Goal: Task Accomplishment & Management: Use online tool/utility

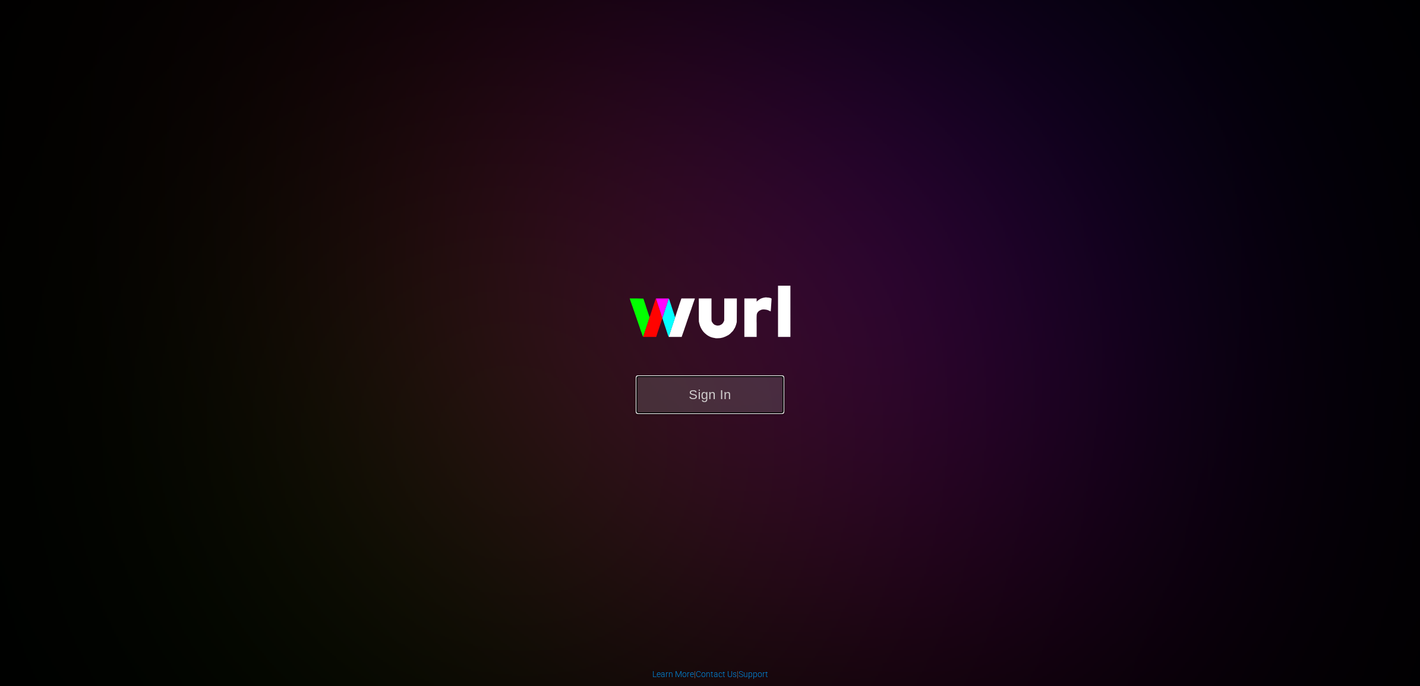
click at [690, 402] on button "Sign In" at bounding box center [710, 395] width 149 height 39
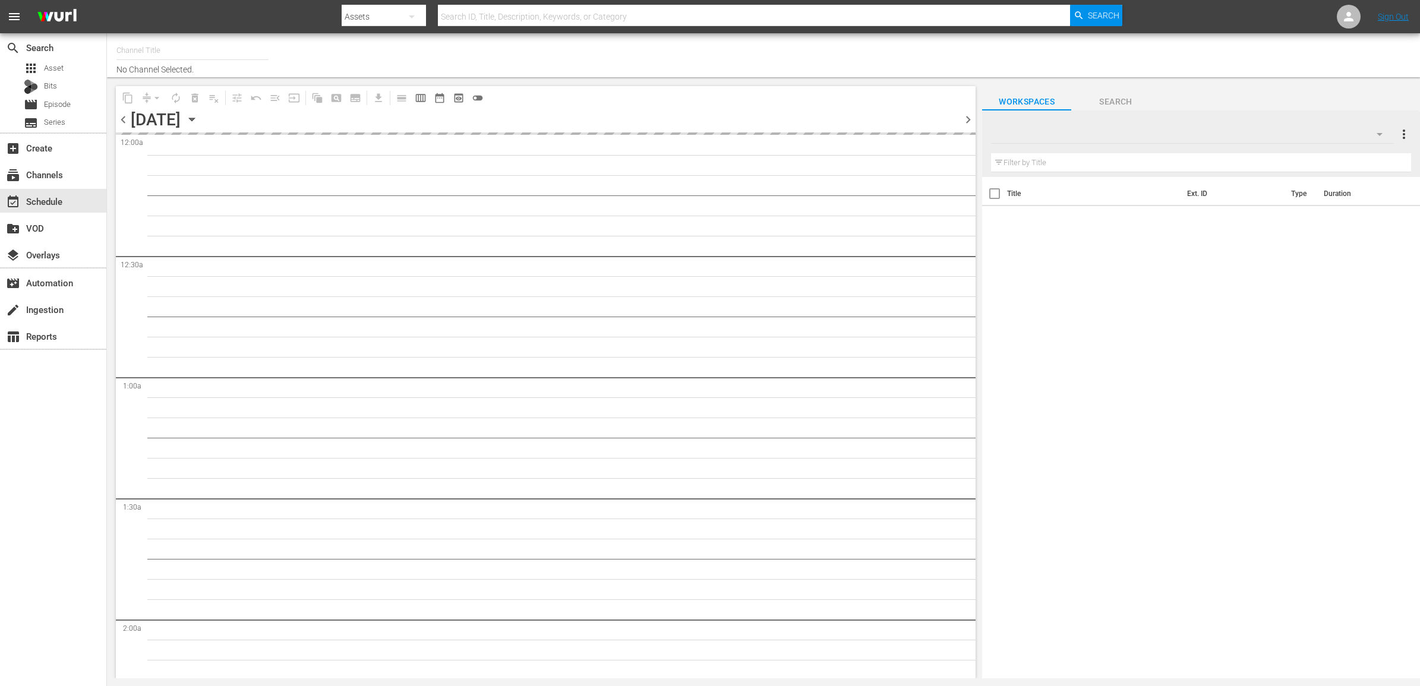
type input "Himmlisches Kino (1758)"
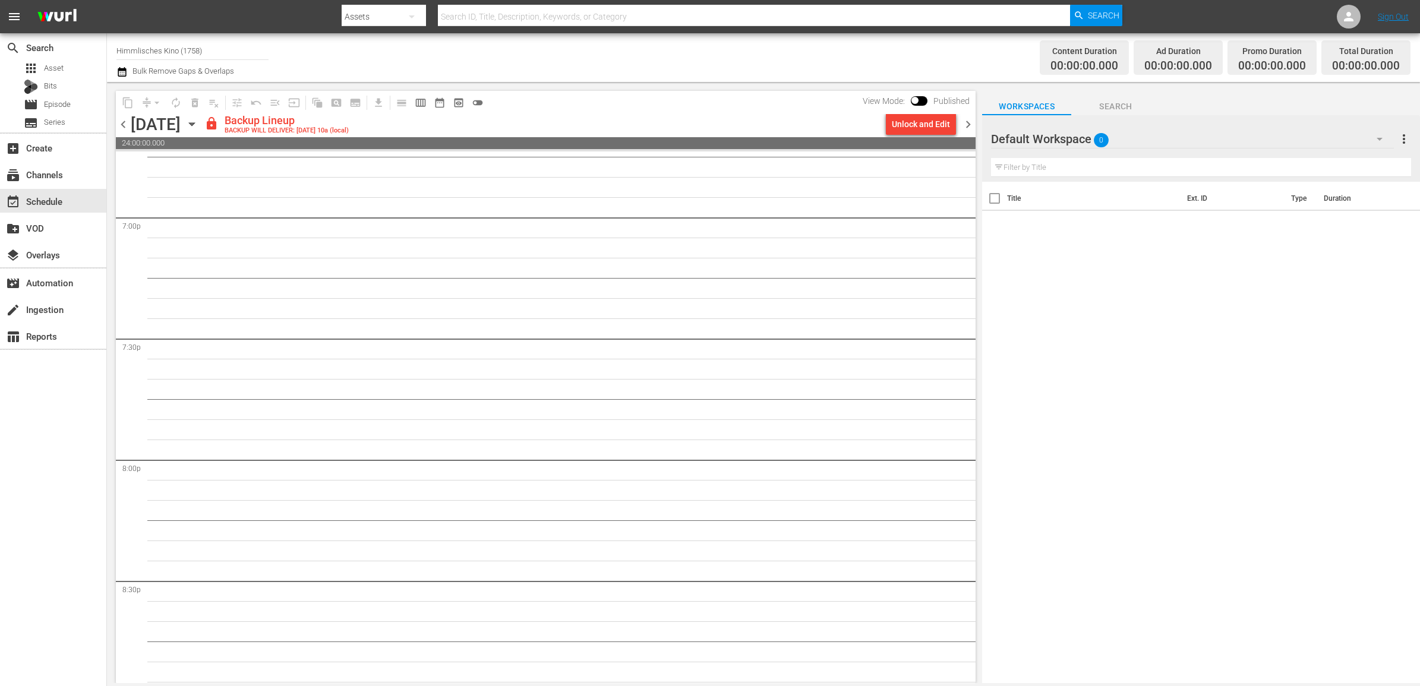
scroll to position [5286, 0]
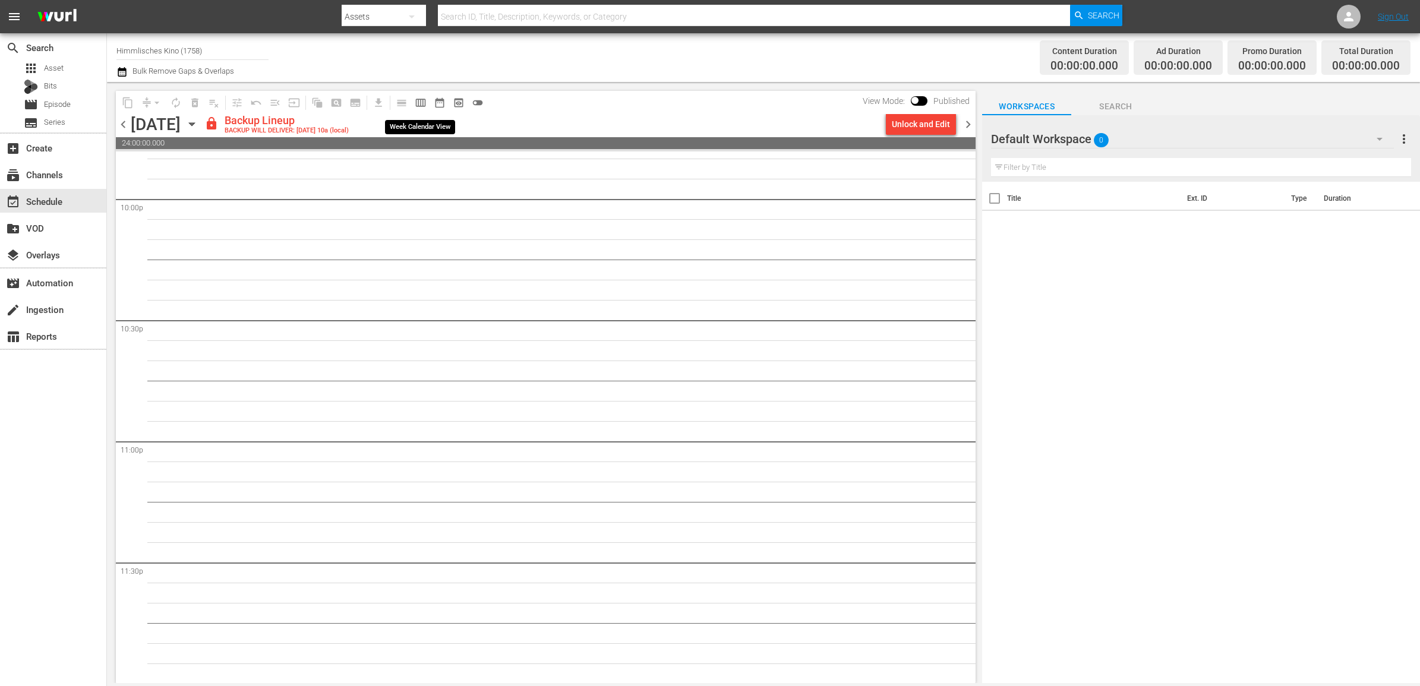
click at [426, 105] on span "calendar_view_week_outlined" at bounding box center [421, 103] width 12 height 12
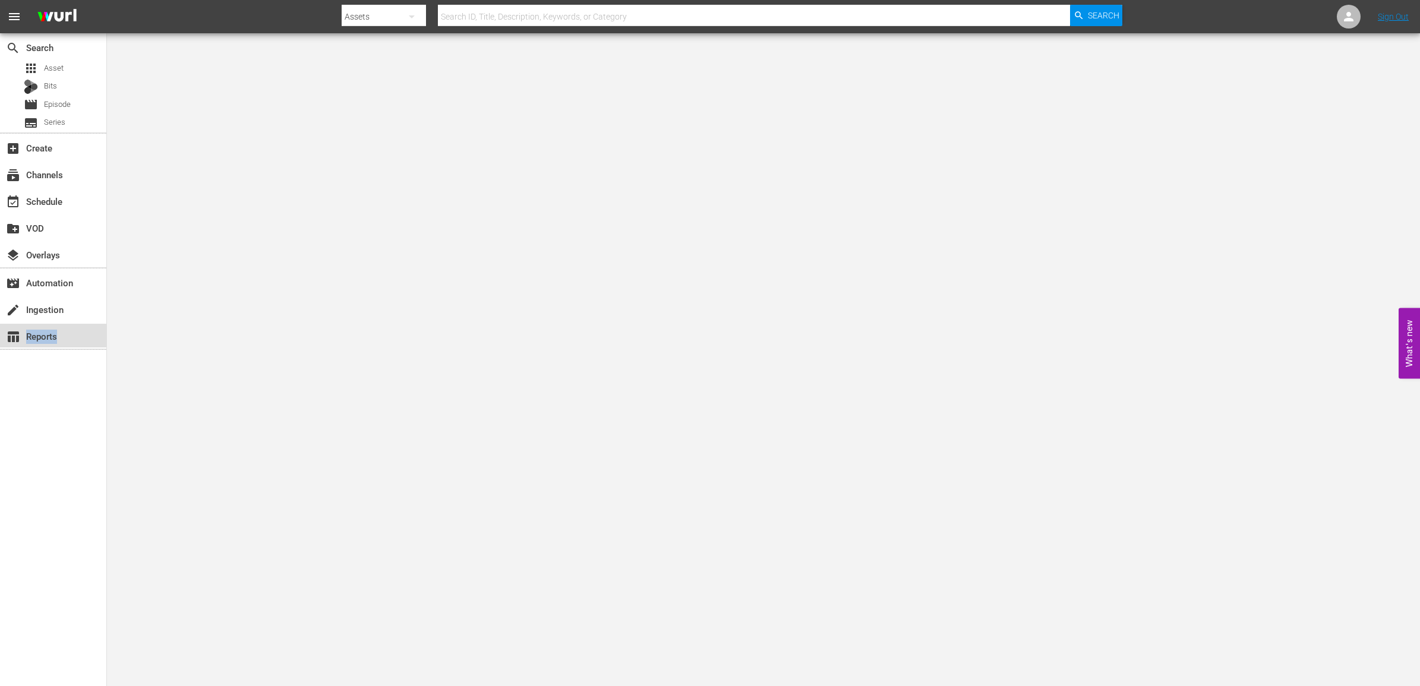
drag, startPoint x: 67, startPoint y: 339, endPoint x: 70, endPoint y: 346, distance: 8.1
click at [70, 346] on div "table_chart Reports" at bounding box center [53, 336] width 106 height 24
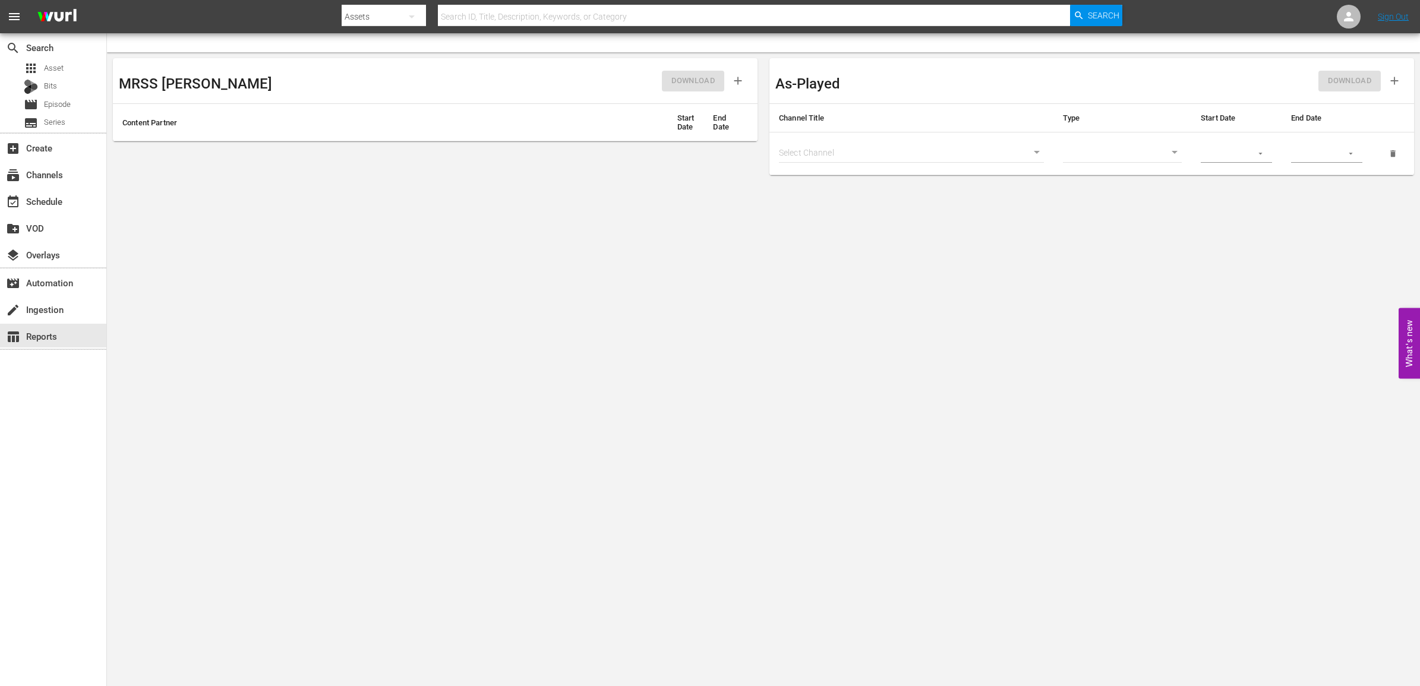
click at [1037, 152] on body "menu Search By Assets Search ID, Title, Description, Keywords, or Category Sear…" at bounding box center [710, 343] width 1420 height 686
click at [868, 164] on li "Himmlisches Kino (1758 - wdr_media_group_himmlischeskino_1)" at bounding box center [911, 173] width 265 height 20
type input "1758"
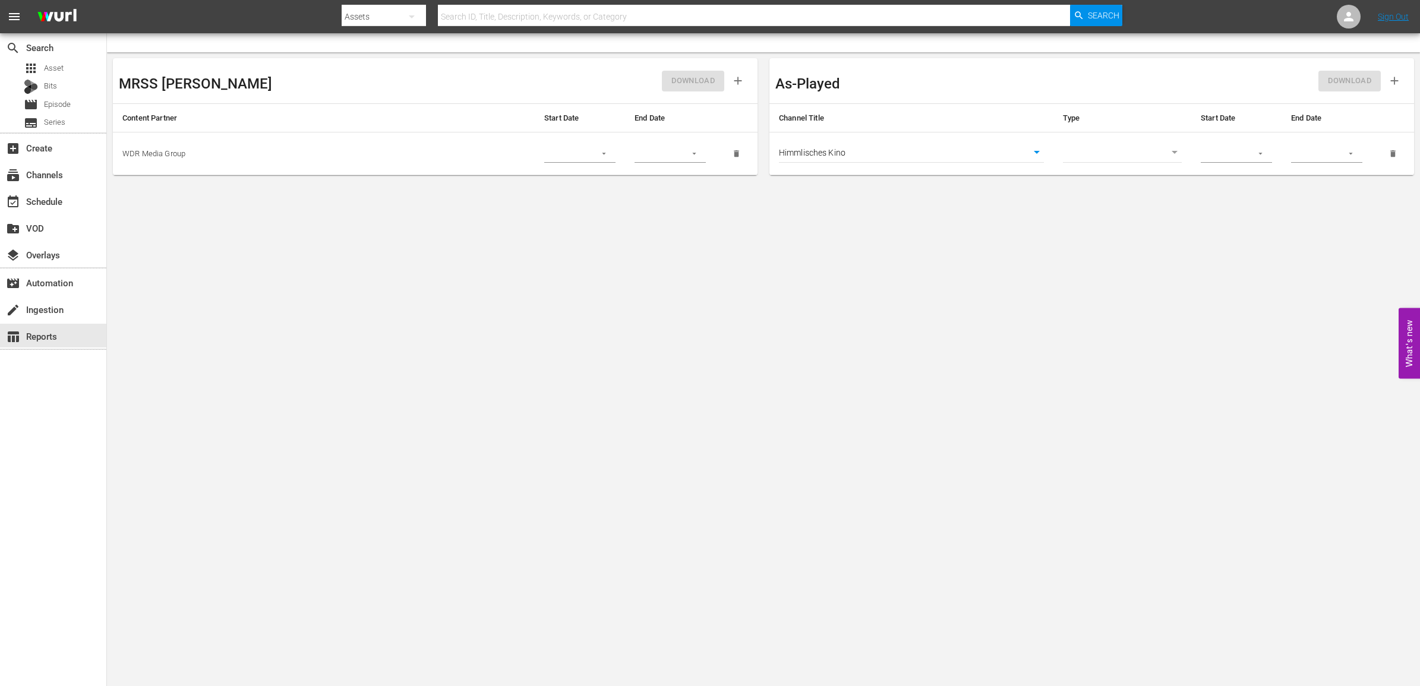
click at [1269, 162] on td at bounding box center [1236, 154] width 90 height 43
drag, startPoint x: 1269, startPoint y: 162, endPoint x: 1255, endPoint y: 156, distance: 14.9
click at [1255, 156] on button "button" at bounding box center [1260, 153] width 23 height 23
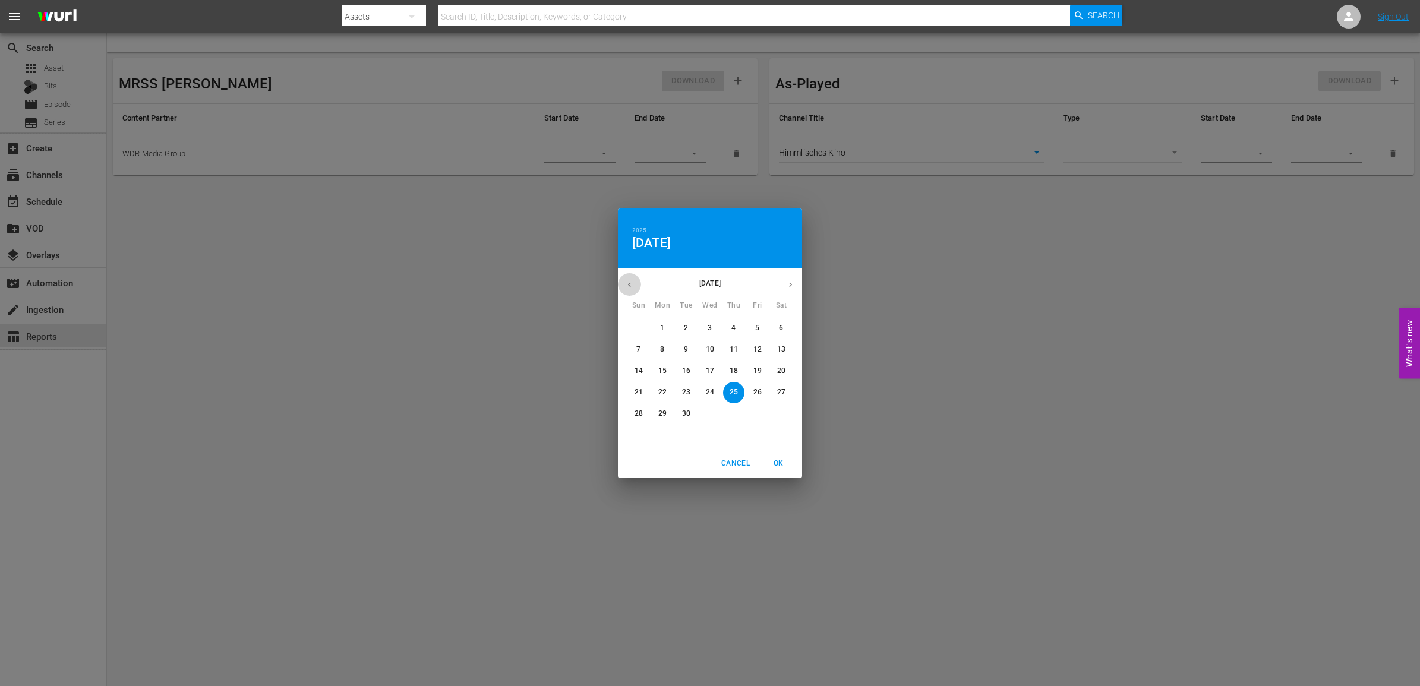
click at [628, 287] on icon "button" at bounding box center [629, 284] width 9 height 9
click at [630, 287] on icon "button" at bounding box center [629, 284] width 9 height 9
click at [685, 321] on button "1" at bounding box center [686, 328] width 21 height 21
click at [734, 409] on button "31" at bounding box center [733, 413] width 21 height 21
click at [691, 321] on button "1" at bounding box center [686, 328] width 21 height 21
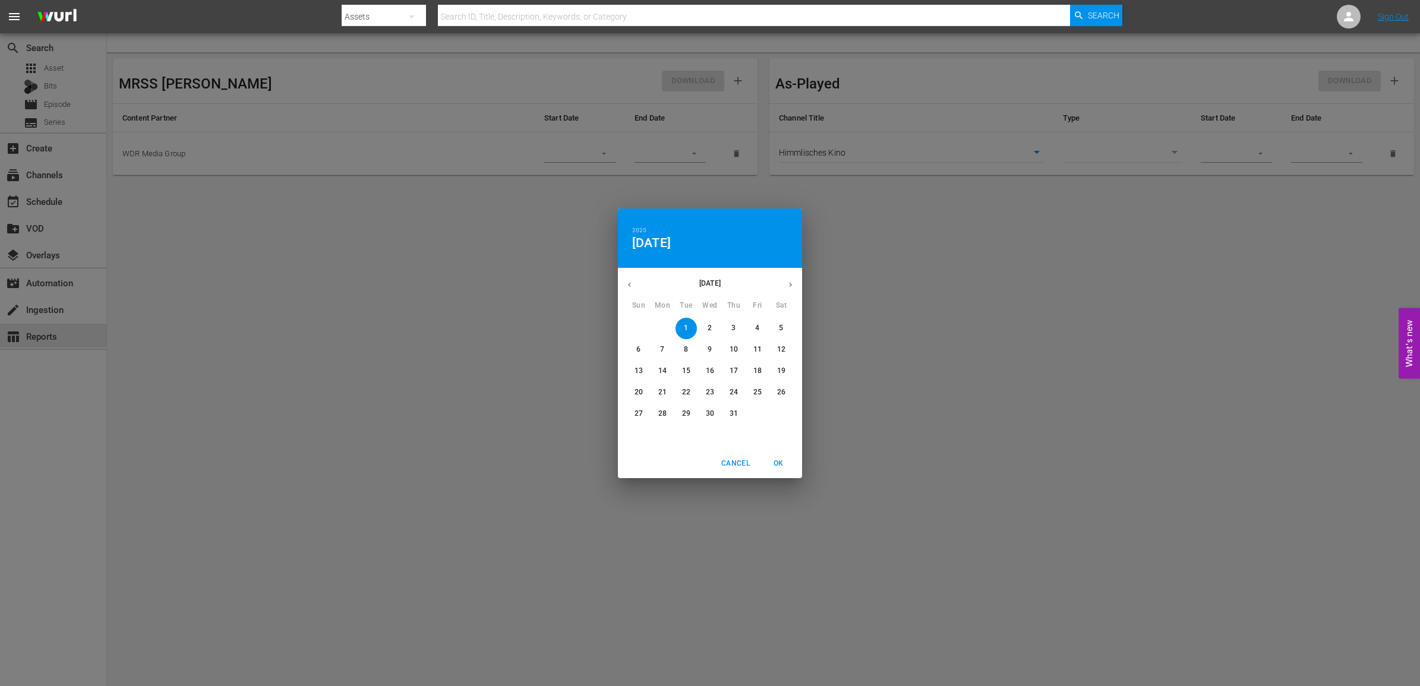
drag, startPoint x: 783, startPoint y: 462, endPoint x: 792, endPoint y: 456, distance: 10.4
click at [783, 463] on span "OK" at bounding box center [778, 464] width 29 height 12
type input "[DATE]"
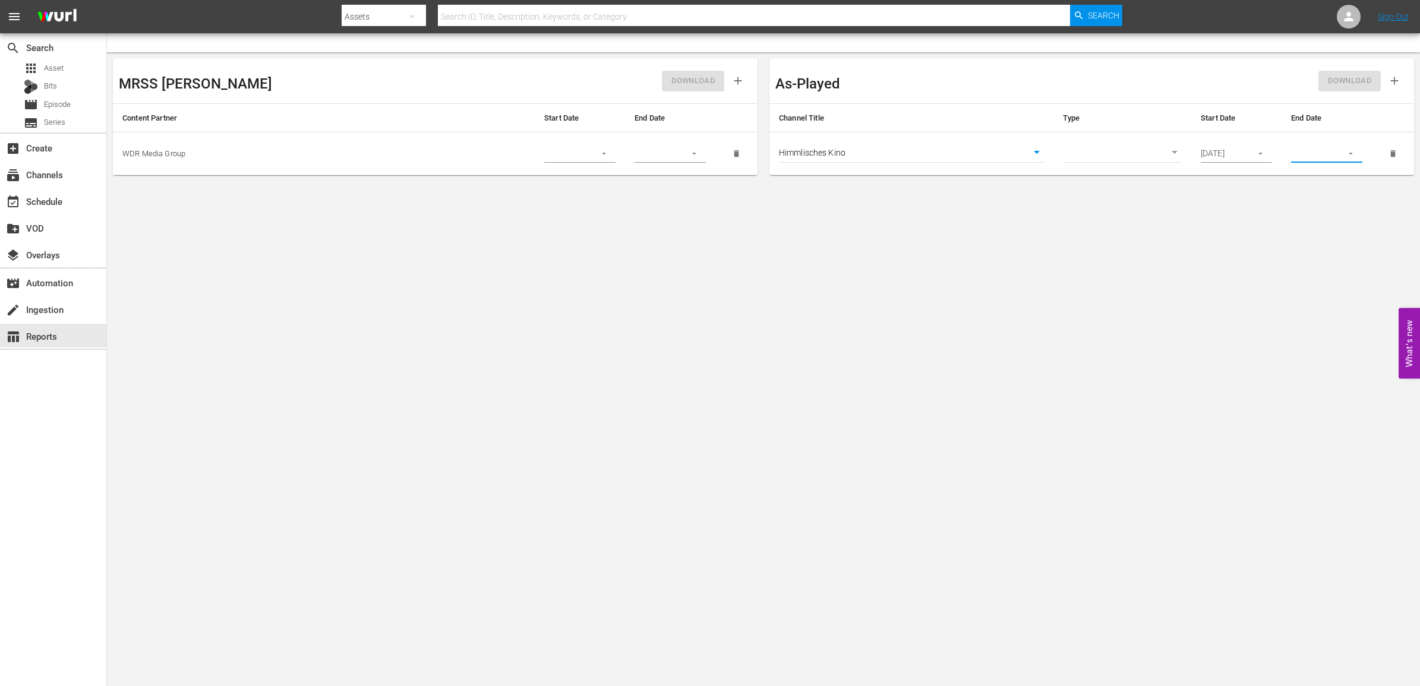
click at [1308, 147] on input "text" at bounding box center [1312, 154] width 43 height 18
click at [1323, 159] on input "text" at bounding box center [1312, 154] width 43 height 18
click at [1349, 157] on icon "button" at bounding box center [1351, 153] width 9 height 9
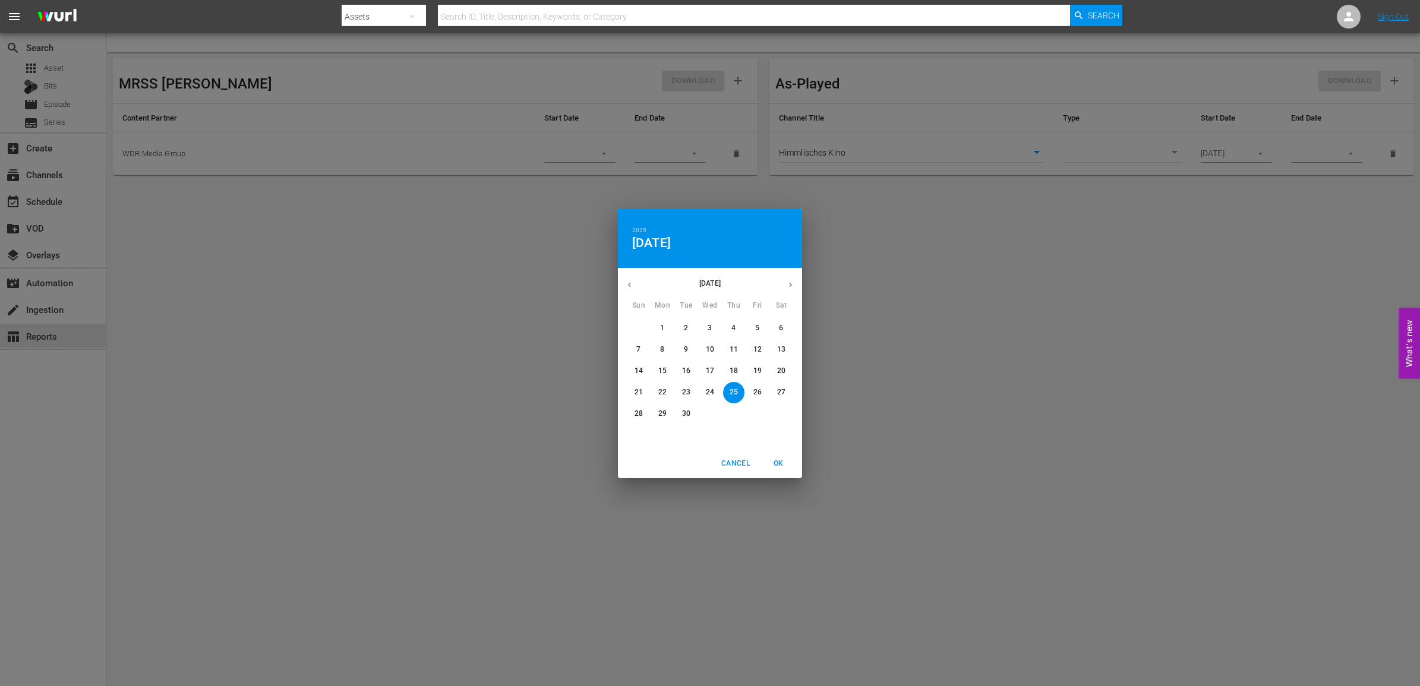
click at [626, 286] on icon "button" at bounding box center [629, 284] width 9 height 9
click at [630, 284] on icon "button" at bounding box center [629, 284] width 9 height 9
click at [736, 413] on p "31" at bounding box center [734, 414] width 8 height 10
click at [776, 468] on button "OK" at bounding box center [778, 464] width 38 height 20
type input "[DATE]"
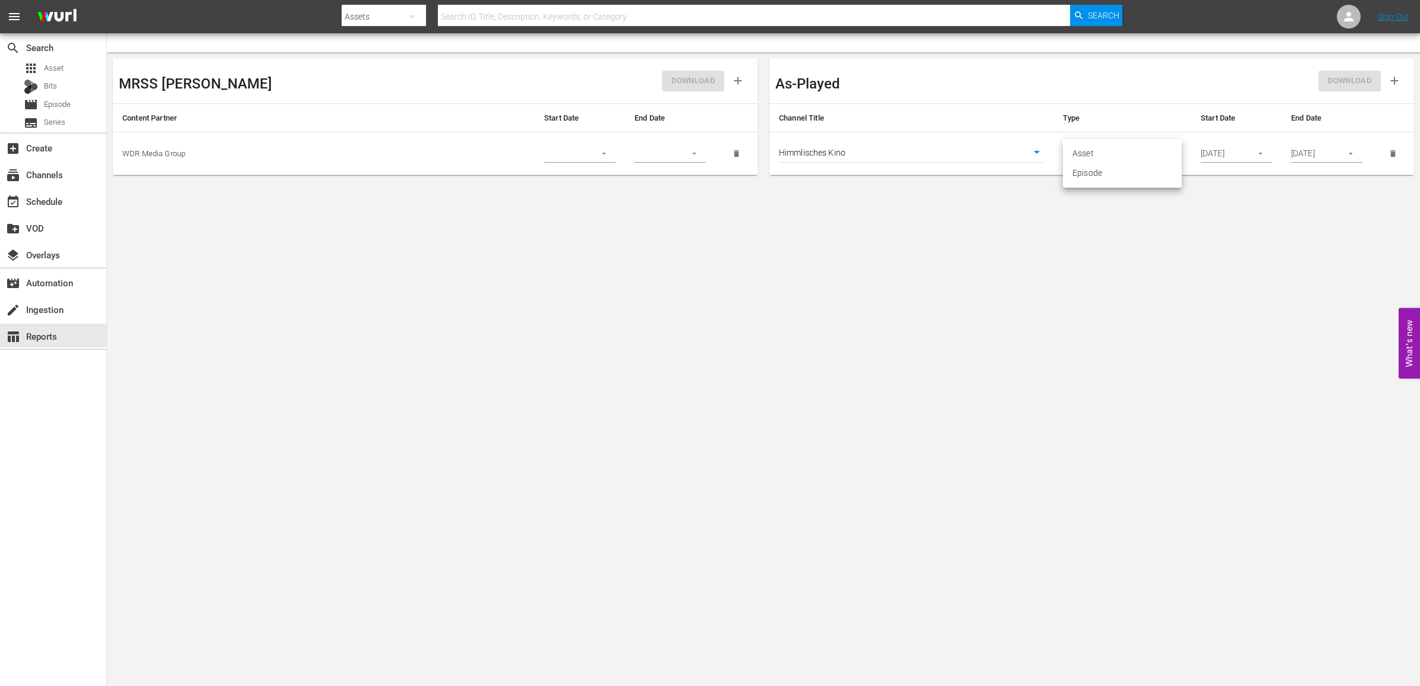
click at [1171, 156] on body "menu Search By Assets Search ID, Title, Description, Keywords, or Category Sear…" at bounding box center [710, 343] width 1420 height 686
click at [1098, 172] on li "Episode" at bounding box center [1122, 173] width 119 height 20
type input "episode"
click at [1351, 80] on span "DOWNLOAD" at bounding box center [1349, 81] width 43 height 14
click at [874, 376] on body "menu Search By Assets Search ID, Title, Description, Keywords, or Category Sear…" at bounding box center [710, 343] width 1420 height 686
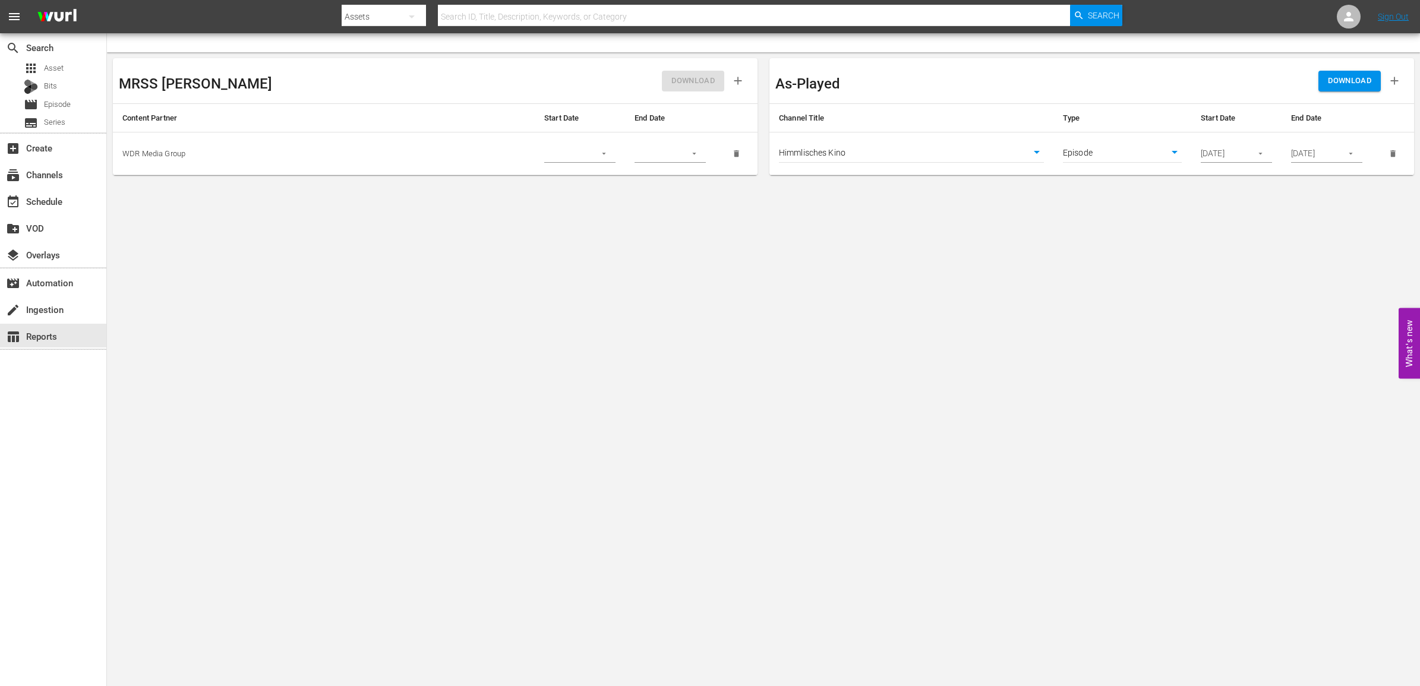
click at [1392, 77] on icon "button" at bounding box center [1394, 80] width 13 height 13
click at [1043, 155] on body "menu Search By Assets Search ID, Title, Description, Keywords, or Category Sear…" at bounding box center [710, 343] width 1420 height 686
click at [872, 390] on div at bounding box center [710, 343] width 1420 height 686
